Goal: Information Seeking & Learning: Learn about a topic

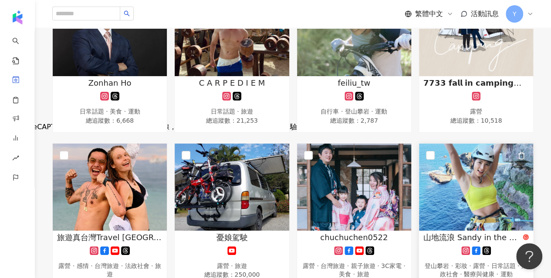
scroll to position [131, 0]
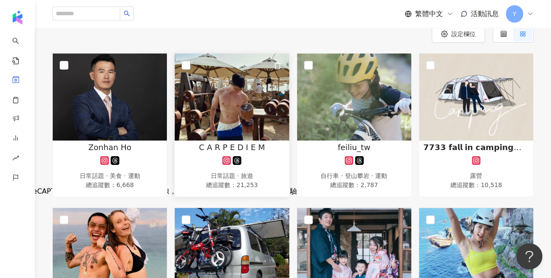
click at [222, 86] on img at bounding box center [232, 97] width 114 height 87
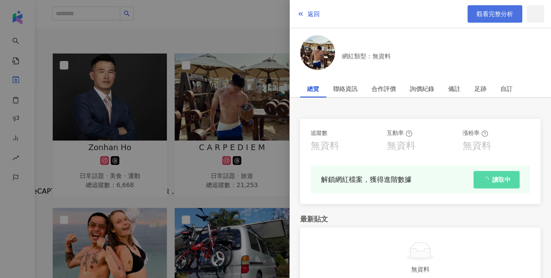
click at [494, 15] on span "觀看完整分析" at bounding box center [494, 13] width 37 height 7
click at [253, 20] on div at bounding box center [275, 139] width 551 height 278
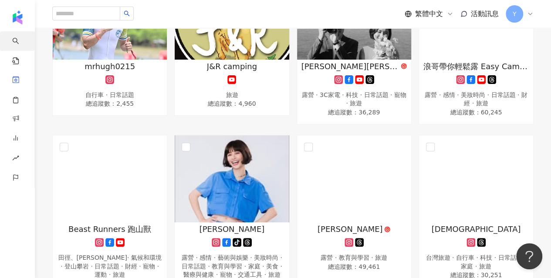
scroll to position [653, 0]
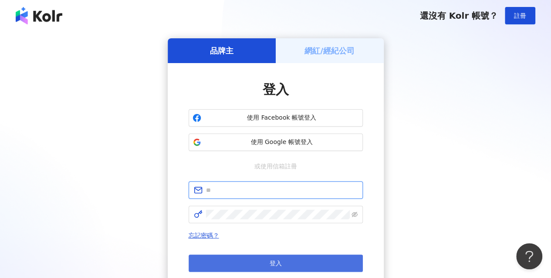
type input "**********"
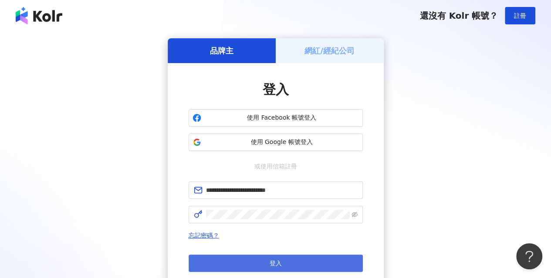
click at [276, 262] on span "登入" at bounding box center [275, 263] width 12 height 7
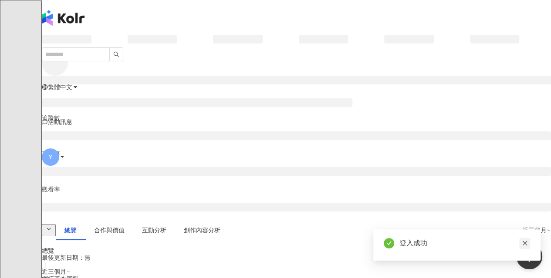
click at [525, 244] on icon "close" at bounding box center [524, 243] width 5 height 5
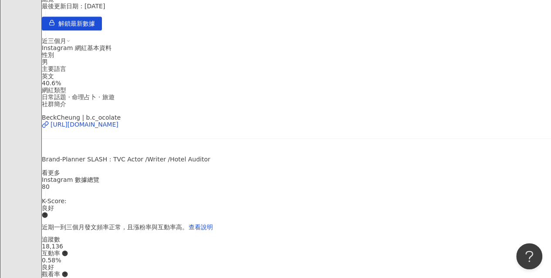
scroll to position [131, 0]
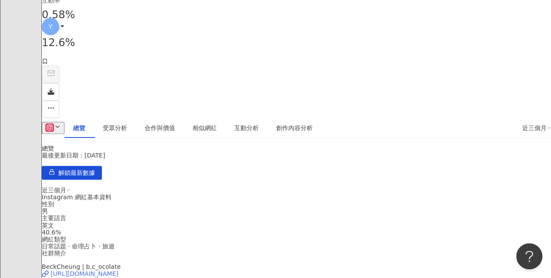
click at [118, 270] on div "[URL][DOMAIN_NAME]" at bounding box center [85, 273] width 68 height 7
